Goal: Task Accomplishment & Management: Manage account settings

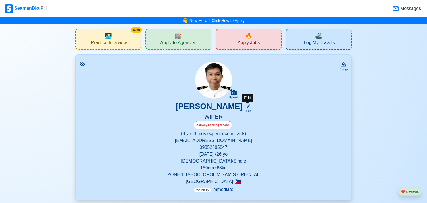
click at [246, 106] on icon at bounding box center [248, 106] width 5 height 5
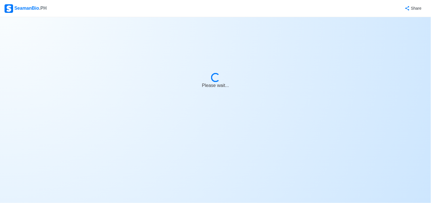
select select "Actively Looking for Job"
select select "Visible for Hiring"
select select "Single"
select select "[DEMOGRAPHIC_DATA]"
select select "PH"
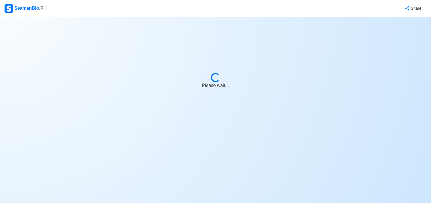
select select "3"
select select "4102416000000"
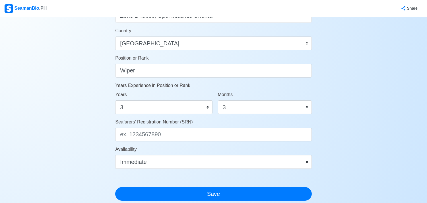
scroll to position [268, 0]
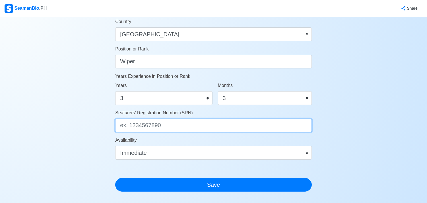
click at [242, 125] on input "Seafarers' Registration Number (SRN)" at bounding box center [213, 125] width 197 height 14
type input "2"
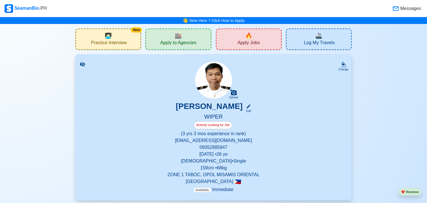
click at [253, 109] on div "RAFAEL V. OPEÑA Edit" at bounding box center [213, 107] width 262 height 12
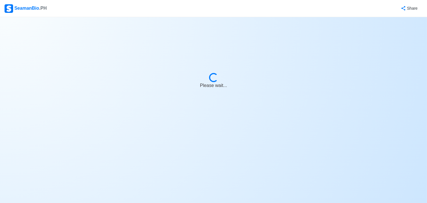
select select "Actively Looking for Job"
select select "Visible for Hiring"
select select "Single"
select select "[DEMOGRAPHIC_DATA]"
select select "PH"
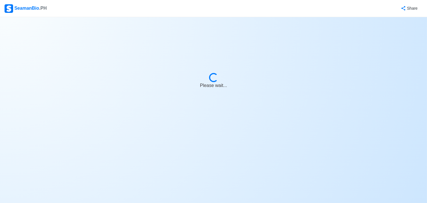
select select "3"
select select "4102416000000"
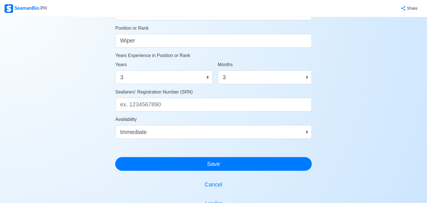
scroll to position [277, 0]
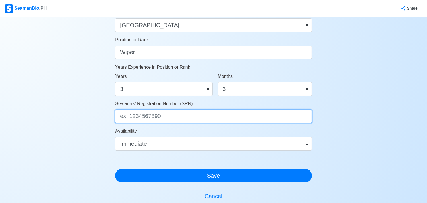
click at [238, 116] on input "Seafarers' Registration Number (SRN)" at bounding box center [213, 116] width 197 height 14
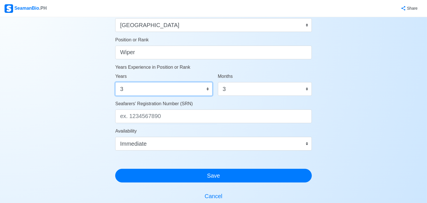
click at [160, 87] on select "0 1 2 3 4 5 6 7 8 9 10 11 12 13 14 15 16 17 18 19 20 21 22 23 24 25 26 27 28 29…" at bounding box center [163, 89] width 97 height 14
select select "4"
click at [115, 82] on select "0 1 2 3 4 5 6 7 8 9 10 11 12 13 14 15 16 17 18 19 20 21 22 23 24 25 26 27 28 29…" at bounding box center [163, 89] width 97 height 14
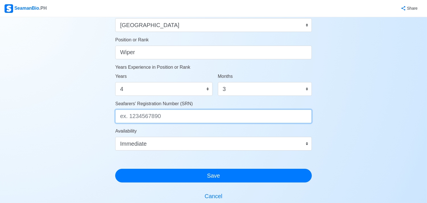
click at [171, 114] on input "Seafarers' Registration Number (SRN)" at bounding box center [213, 116] width 197 height 14
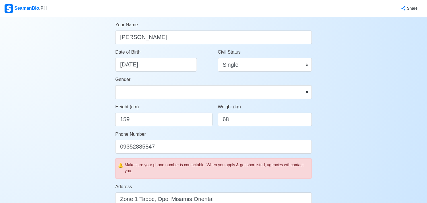
scroll to position [37, 0]
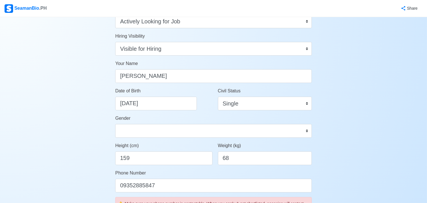
type input "250092558"
